Goal: Download file/media

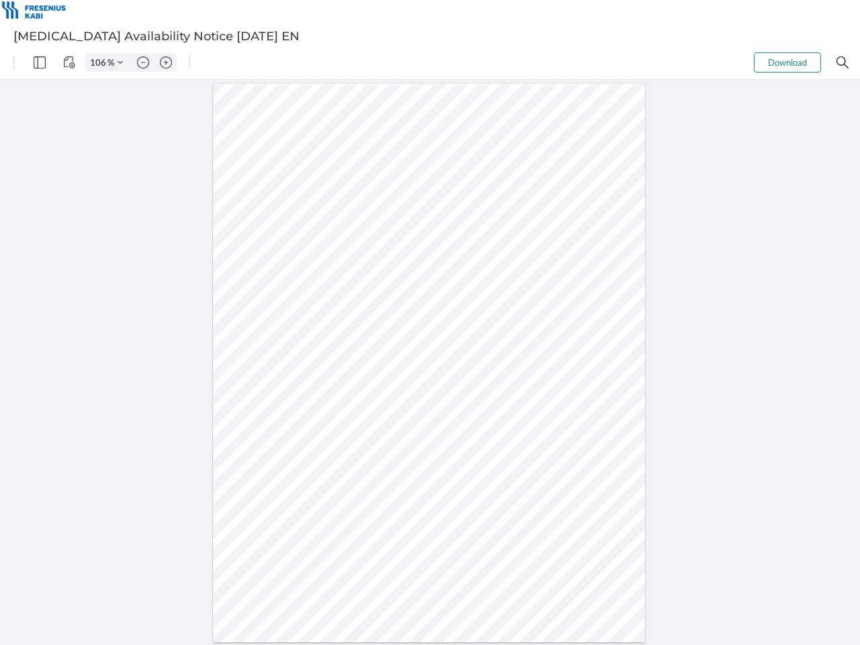
click at [40, 62] on img "Panel" at bounding box center [40, 62] width 12 height 12
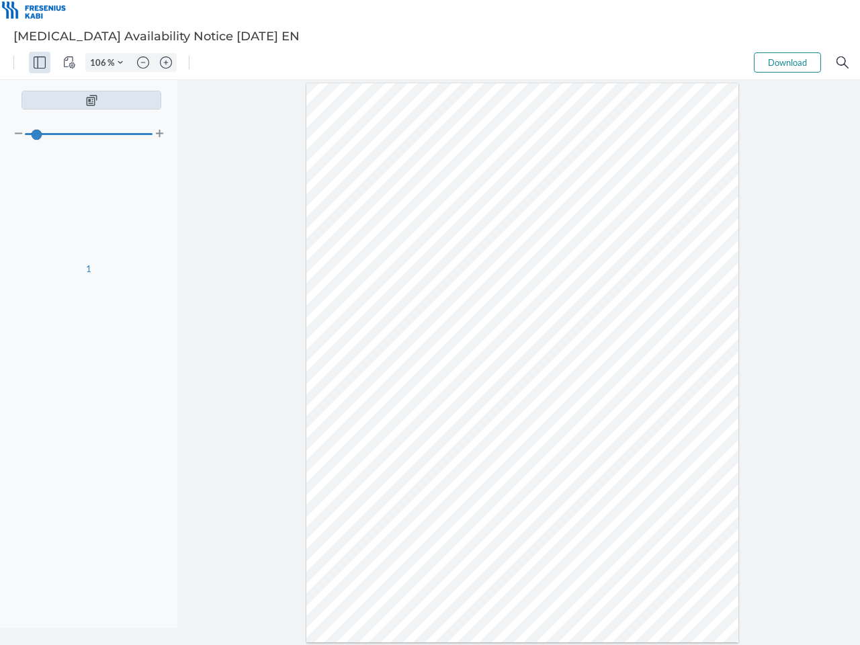
click at [69, 62] on img "View Controls" at bounding box center [69, 62] width 12 height 12
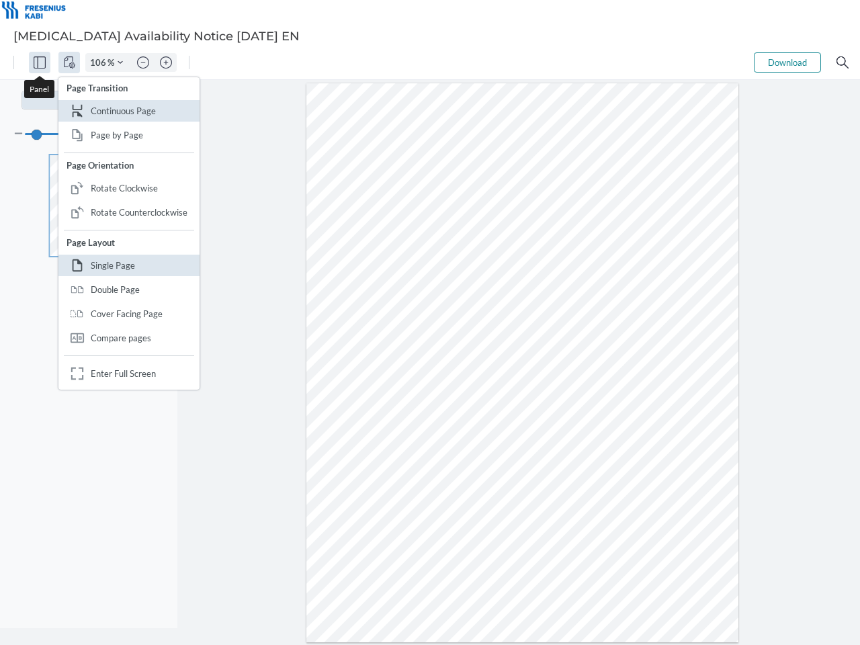
click at [100, 62] on input "106" at bounding box center [96, 62] width 21 height 12
click at [120, 62] on img "Zoom Controls" at bounding box center [120, 62] width 5 height 5
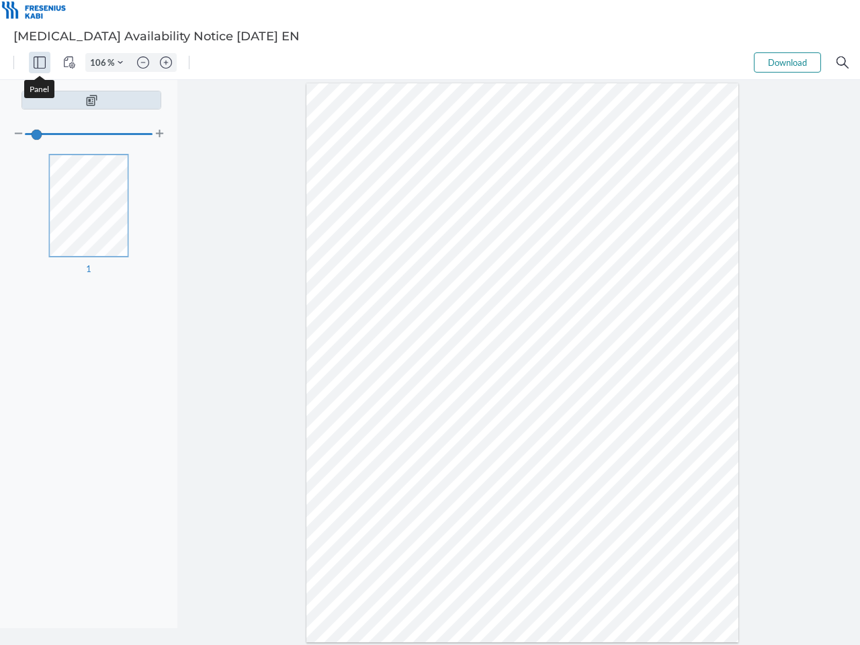
click at [143, 62] on img "Zoom out" at bounding box center [143, 62] width 12 height 12
click at [166, 62] on img "Zoom in" at bounding box center [166, 62] width 12 height 12
type input "106"
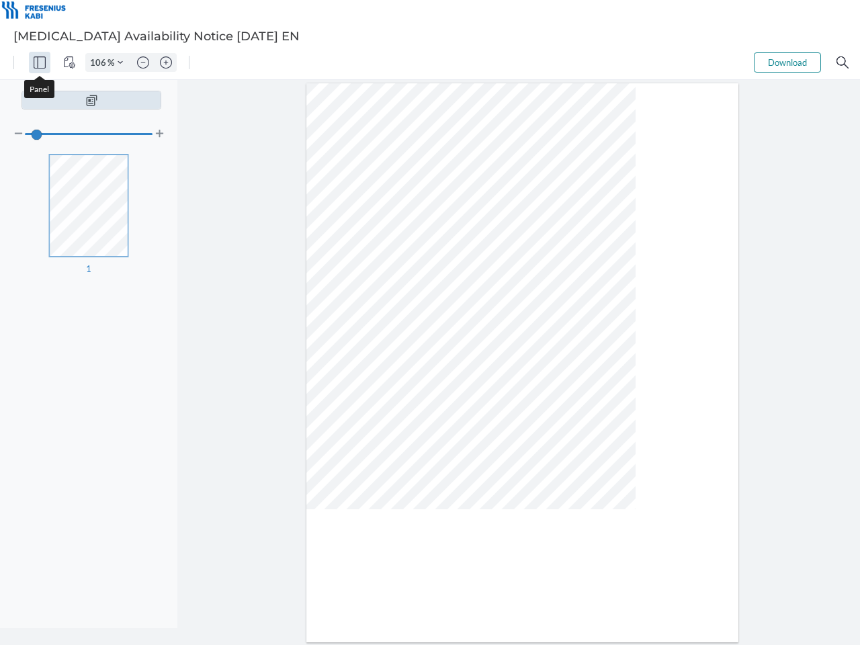
click at [787, 62] on button "Download" at bounding box center [786, 62] width 67 height 20
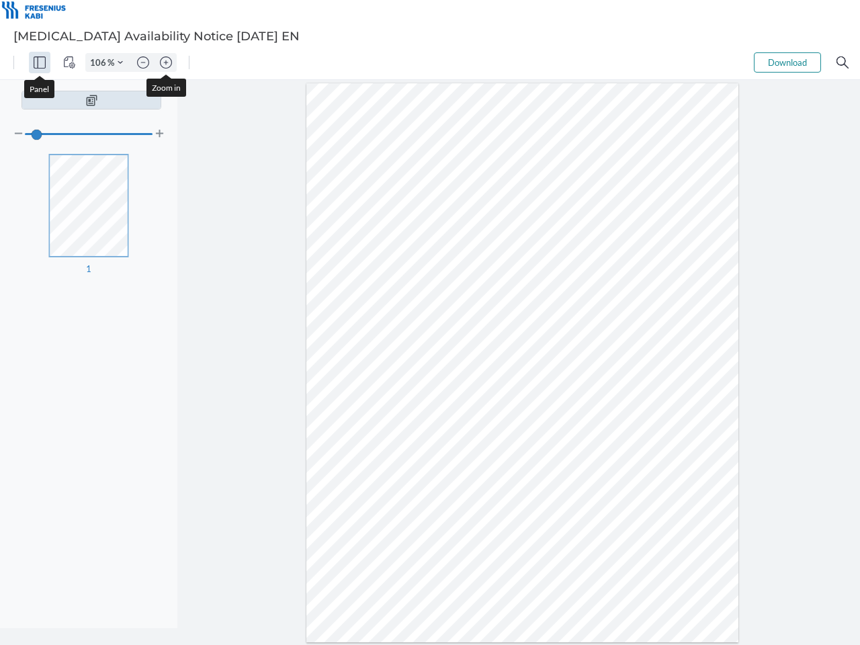
click at [842, 62] on img "Search" at bounding box center [842, 62] width 12 height 12
